Goal: Task Accomplishment & Management: Manage account settings

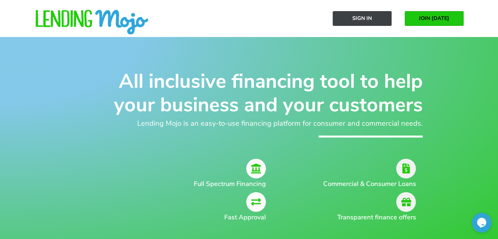
click at [362, 19] on span "Sign In" at bounding box center [362, 18] width 20 height 6
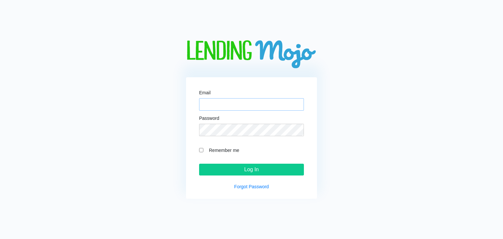
click at [254, 105] on input "Email" at bounding box center [251, 104] width 105 height 12
type input "[PERSON_NAME][EMAIL_ADDRESS][DOMAIN_NAME]"
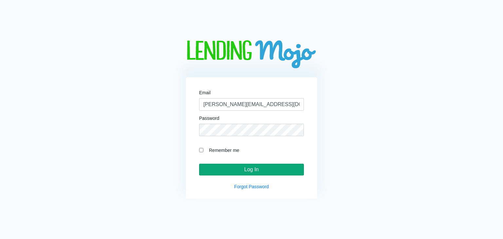
click at [237, 168] on input "Log In" at bounding box center [251, 170] width 105 height 12
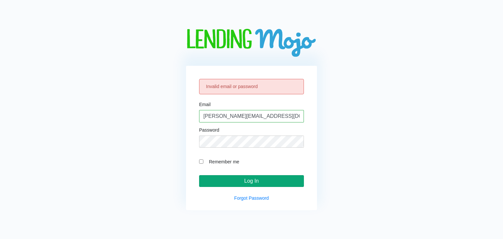
click at [244, 179] on input "Log In" at bounding box center [251, 181] width 105 height 12
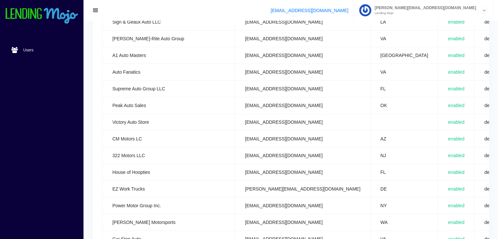
scroll to position [327, 0]
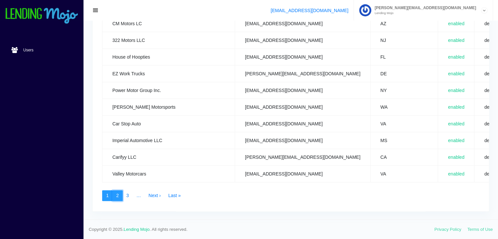
click at [119, 190] on link "2" at bounding box center [117, 195] width 10 height 11
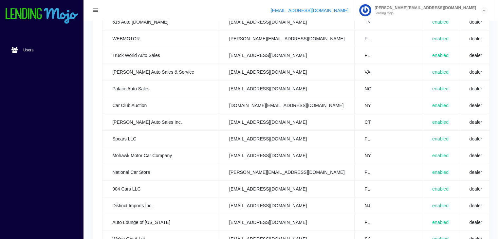
scroll to position [327, 0]
